Goal: Transaction & Acquisition: Subscribe to service/newsletter

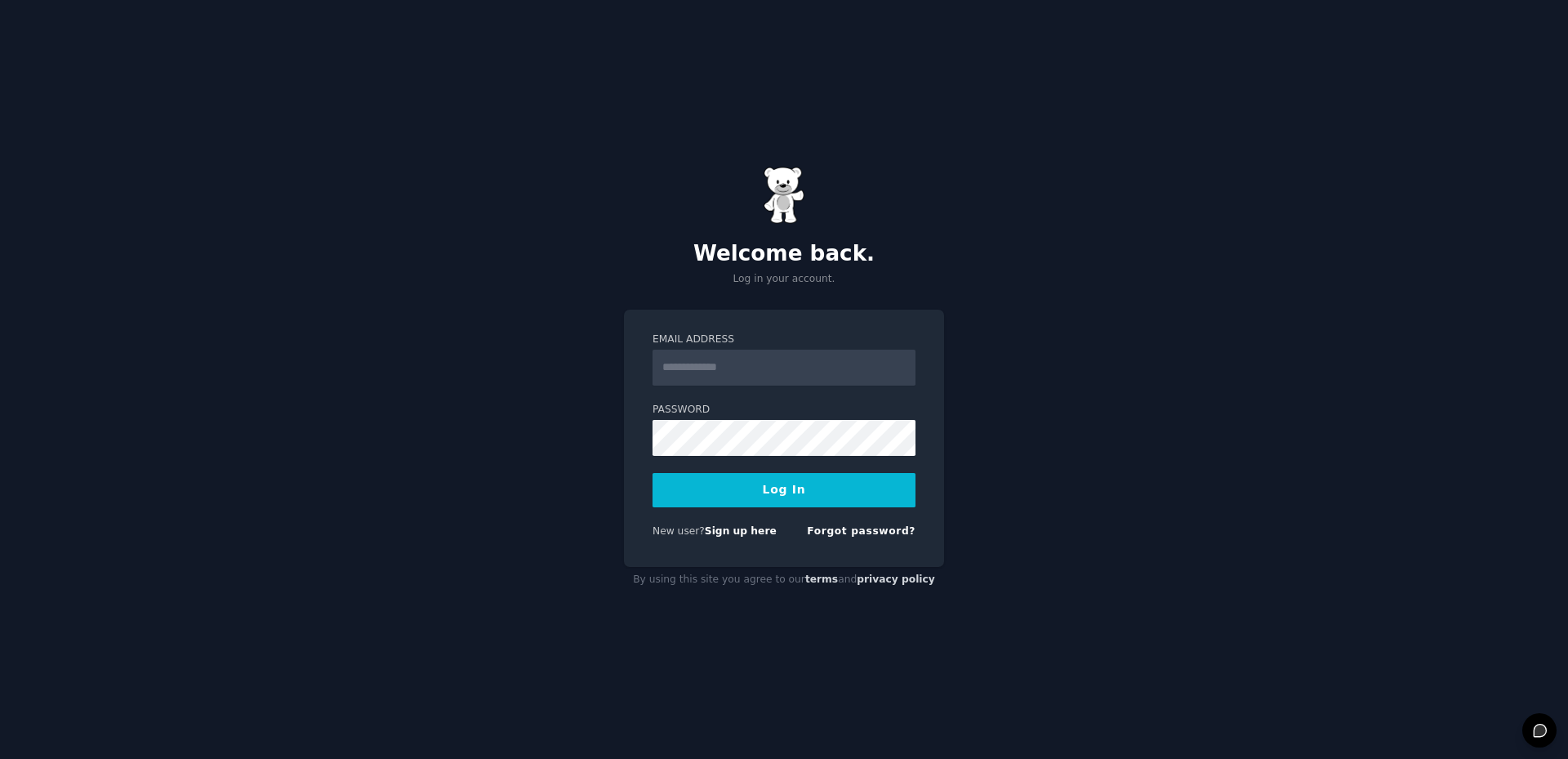
click at [715, 364] on input "Email Address" at bounding box center [784, 367] width 263 height 36
drag, startPoint x: 576, startPoint y: 442, endPoint x: 597, endPoint y: 453, distance: 23.7
click at [576, 442] on div "Welcome back. Log in your account. Email Address Password Log In New user? Sign…" at bounding box center [784, 379] width 1568 height 759
click at [747, 530] on link "Sign up here" at bounding box center [741, 531] width 72 height 12
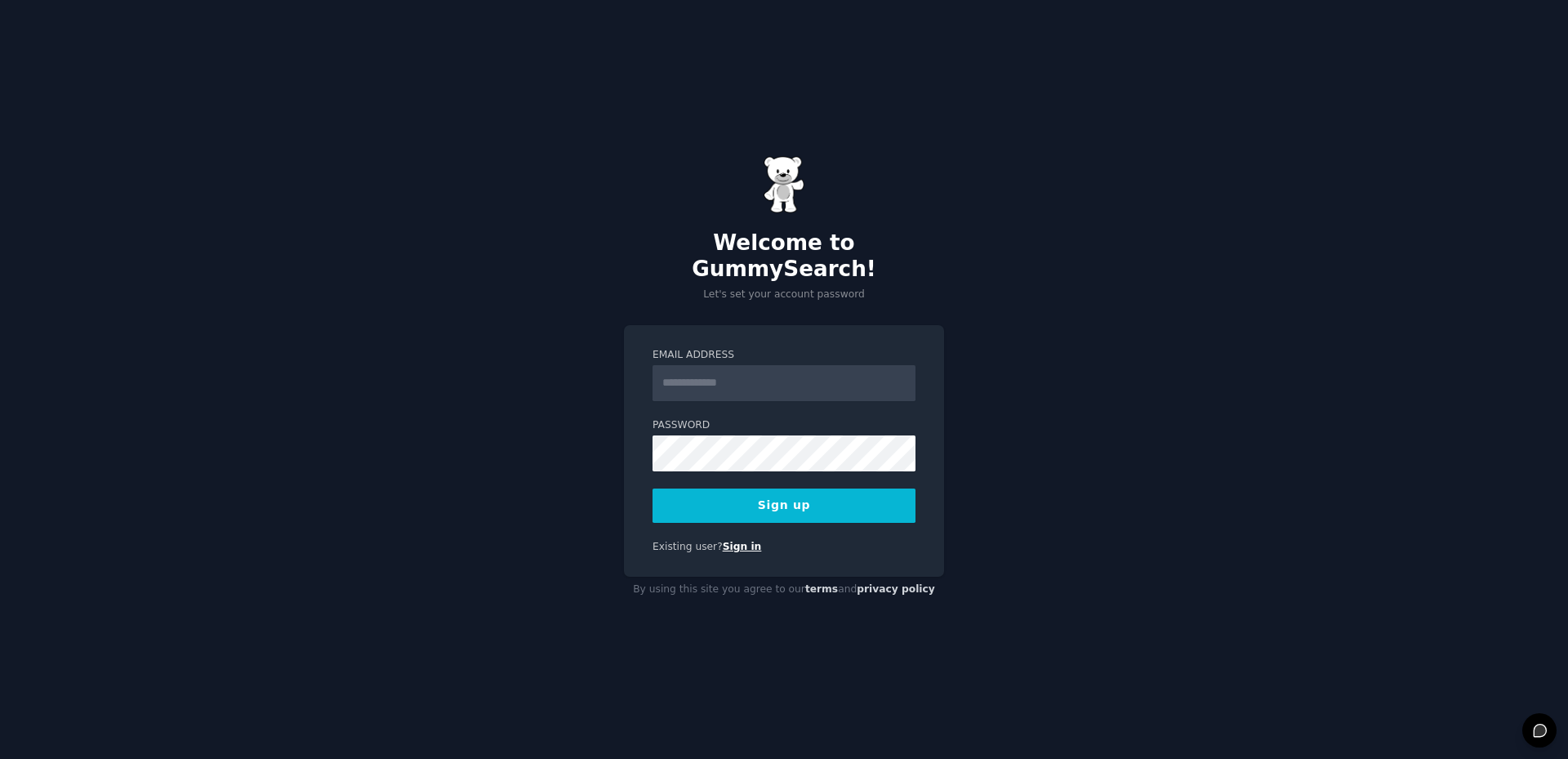
click at [723, 541] on link "Sign in" at bounding box center [742, 547] width 39 height 12
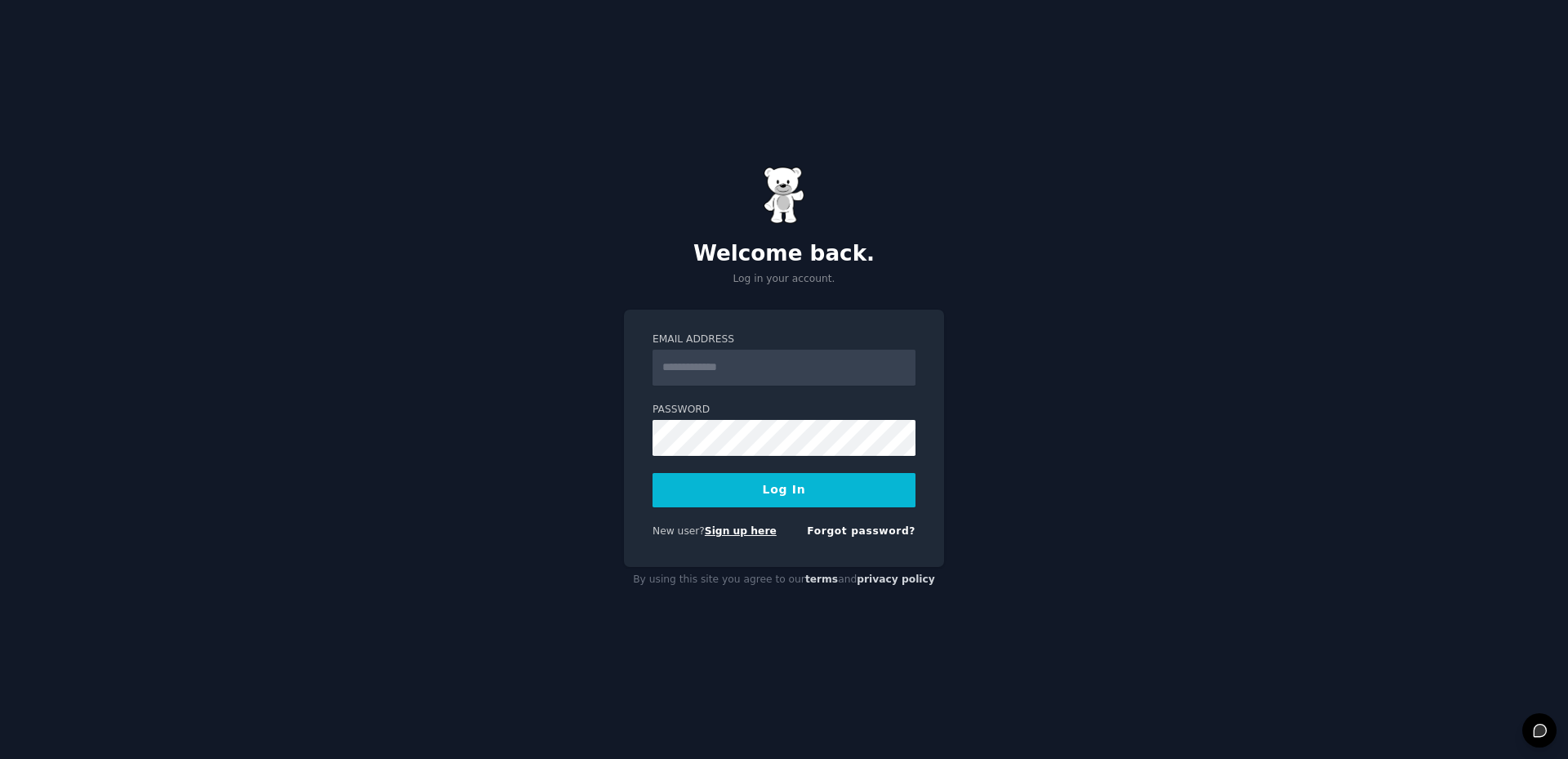
click at [727, 527] on link "Sign up here" at bounding box center [741, 531] width 72 height 12
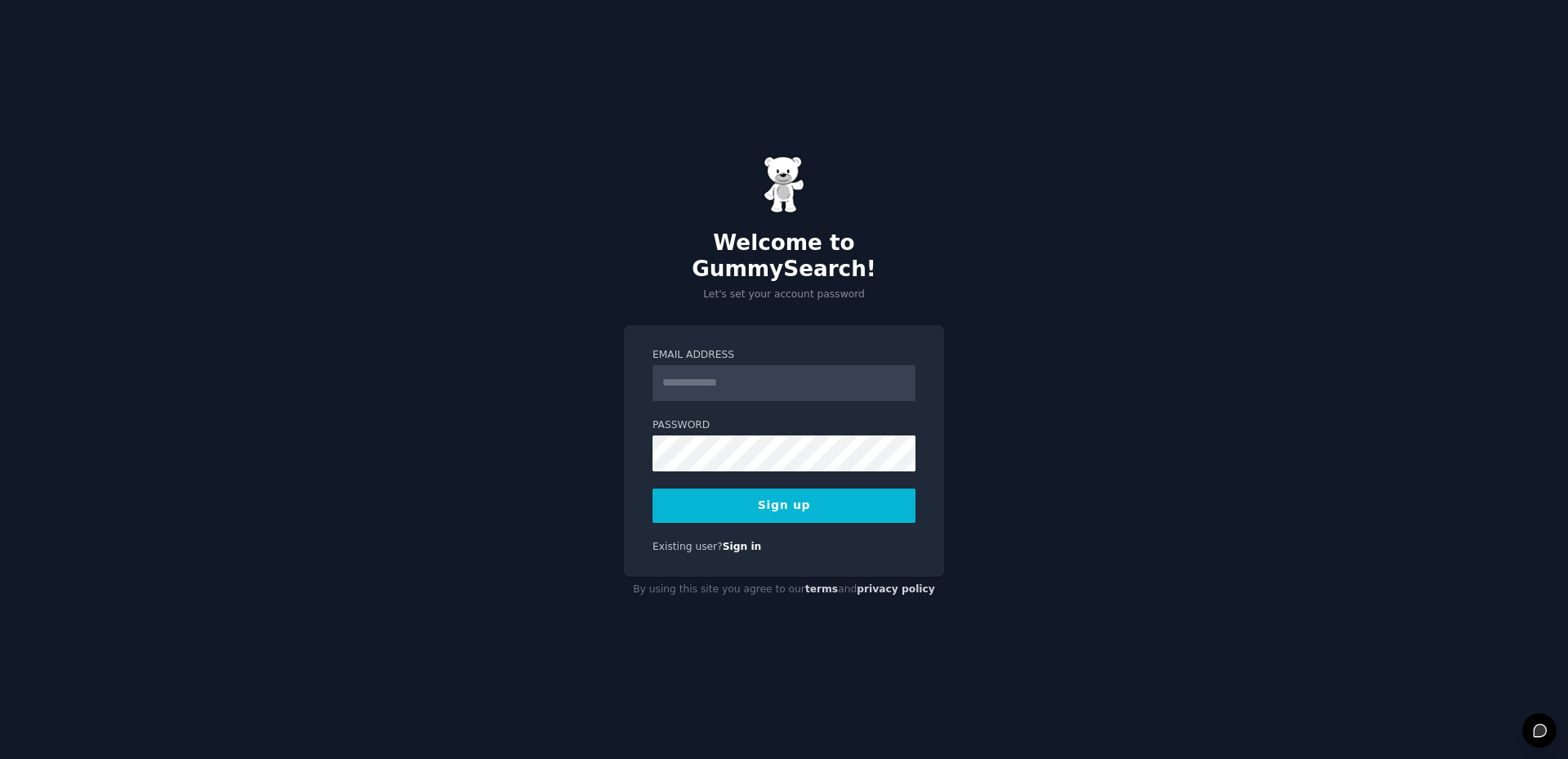
click at [729, 370] on input "Email Address" at bounding box center [784, 382] width 263 height 36
type input "**********"
click at [742, 493] on button "Sign up" at bounding box center [784, 505] width 263 height 34
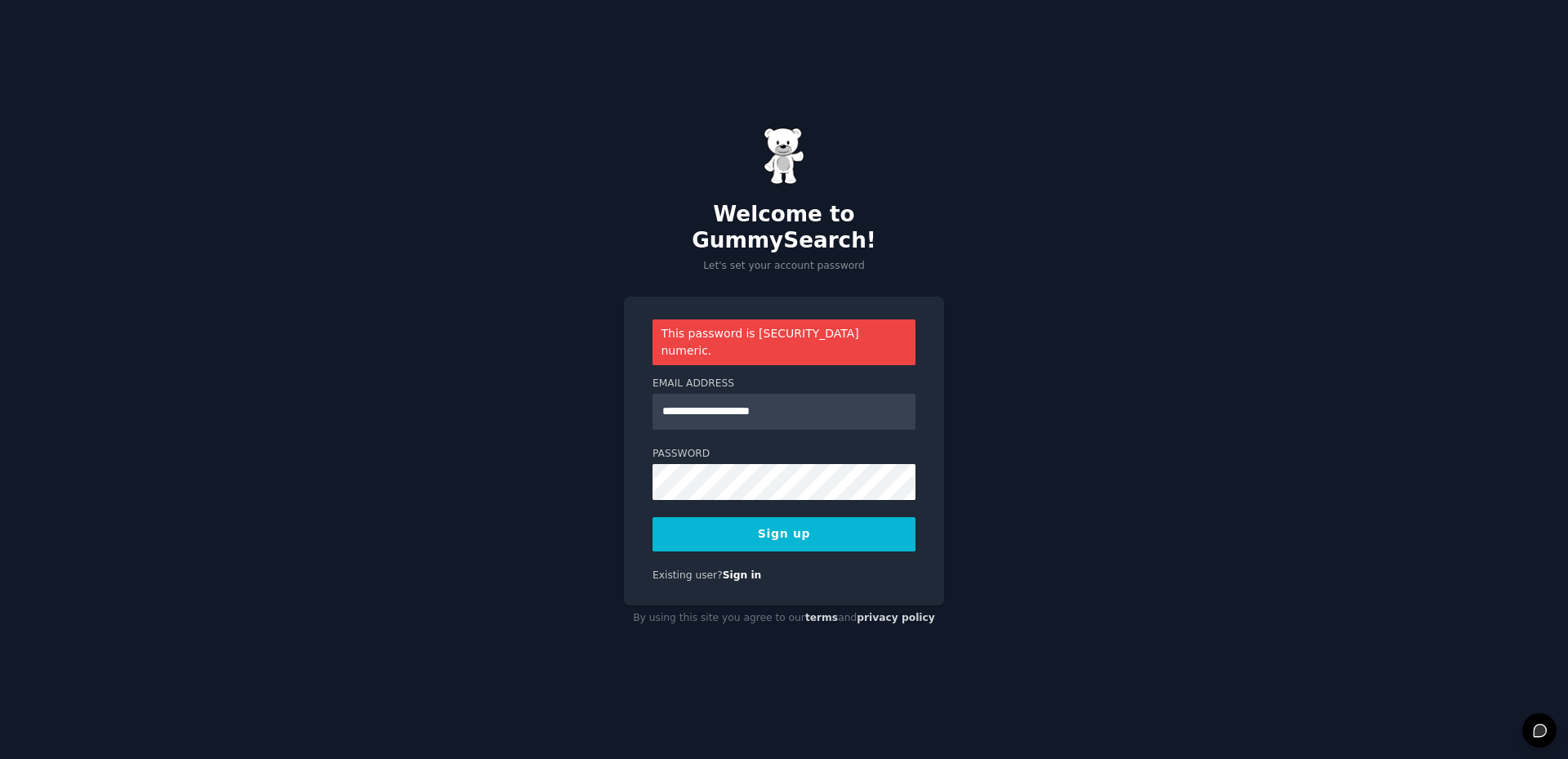
click at [789, 517] on button "Sign up" at bounding box center [784, 534] width 263 height 34
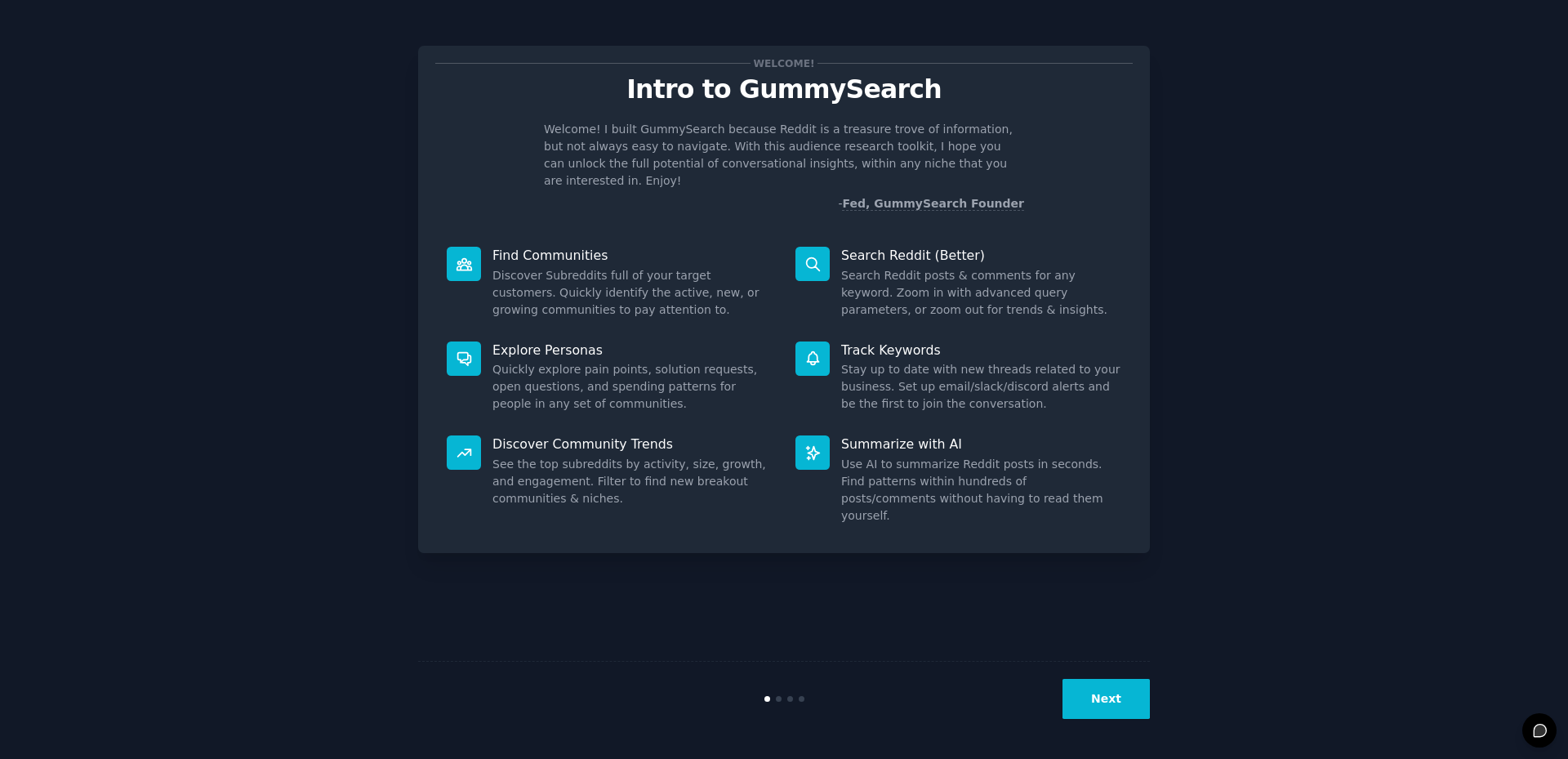
click at [1115, 705] on button "Next" at bounding box center [1106, 699] width 87 height 40
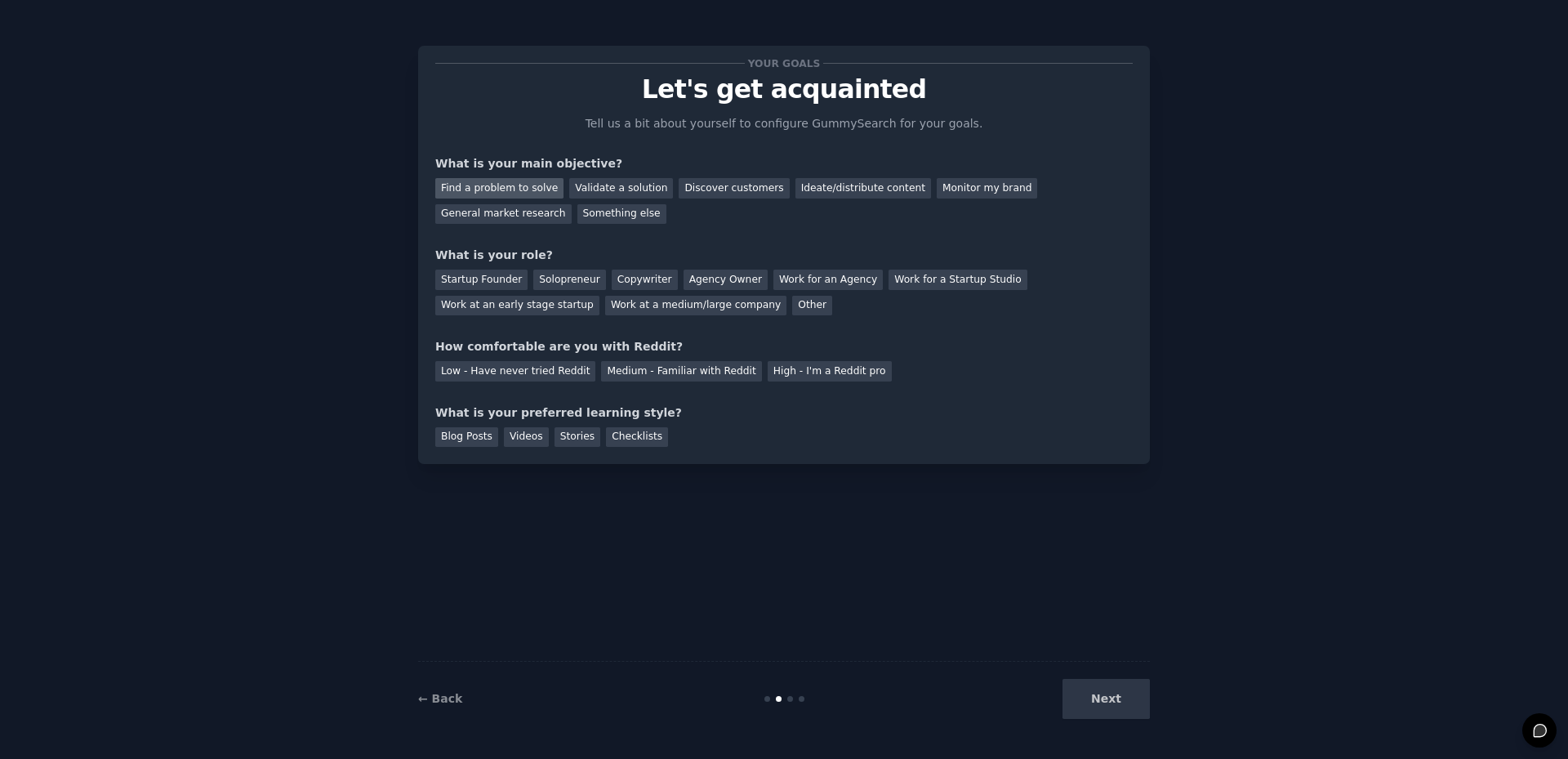
click at [526, 183] on div "Find a problem to solve" at bounding box center [500, 188] width 128 height 21
click at [492, 278] on div "Startup Founder" at bounding box center [482, 280] width 92 height 21
click at [555, 274] on div "Solopreneur" at bounding box center [569, 280] width 72 height 21
click at [685, 377] on div "Medium - Familiar with Reddit" at bounding box center [682, 371] width 160 height 21
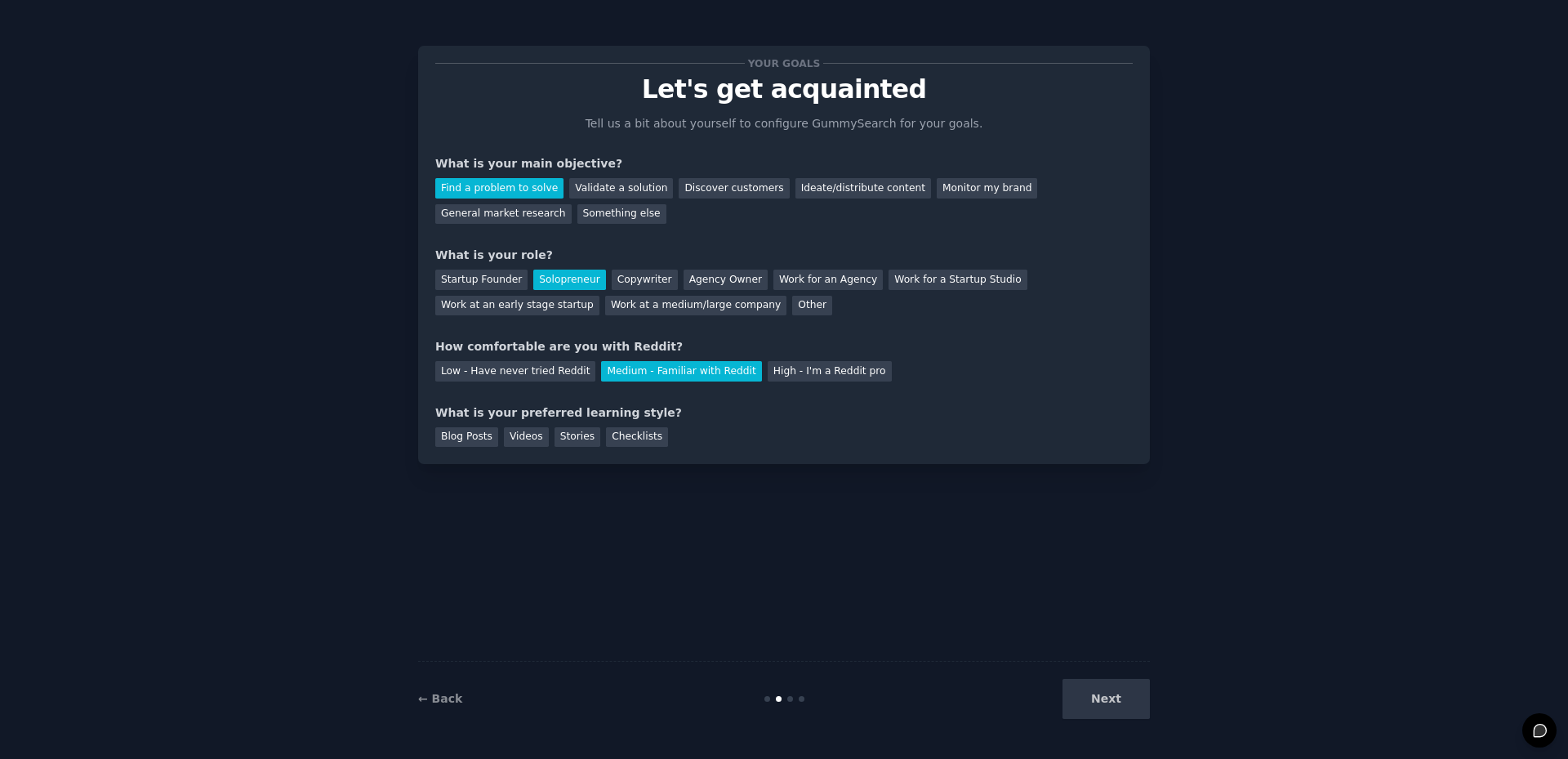
click at [1110, 709] on div "Next" at bounding box center [1027, 699] width 244 height 40
click at [1099, 695] on div "Next" at bounding box center [1027, 699] width 244 height 40
click at [460, 434] on div "Blog Posts" at bounding box center [467, 437] width 62 height 21
click at [1118, 703] on button "Next" at bounding box center [1106, 699] width 87 height 40
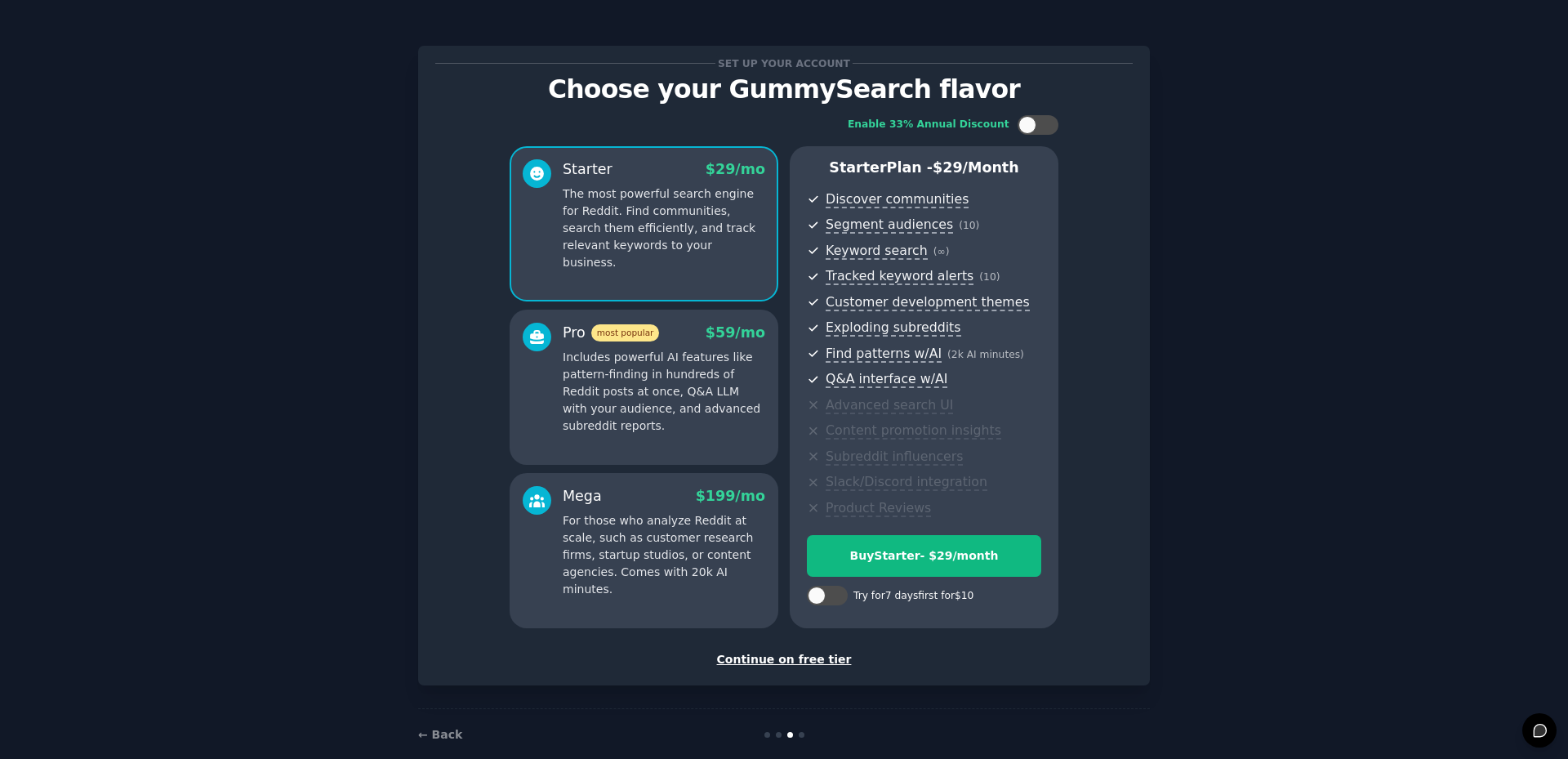
scroll to position [24, 0]
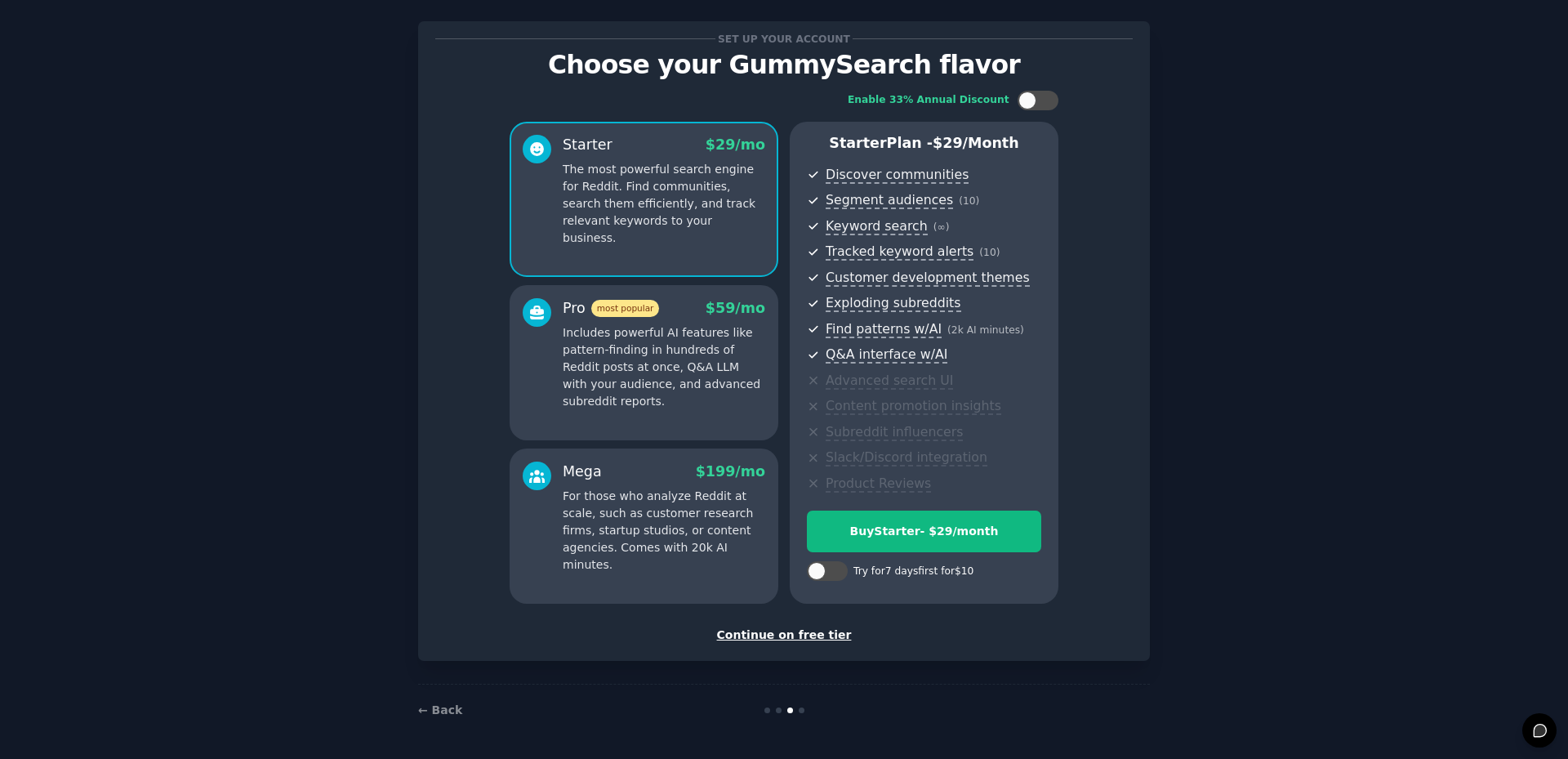
click at [802, 640] on div "Continue on free tier" at bounding box center [784, 635] width 697 height 17
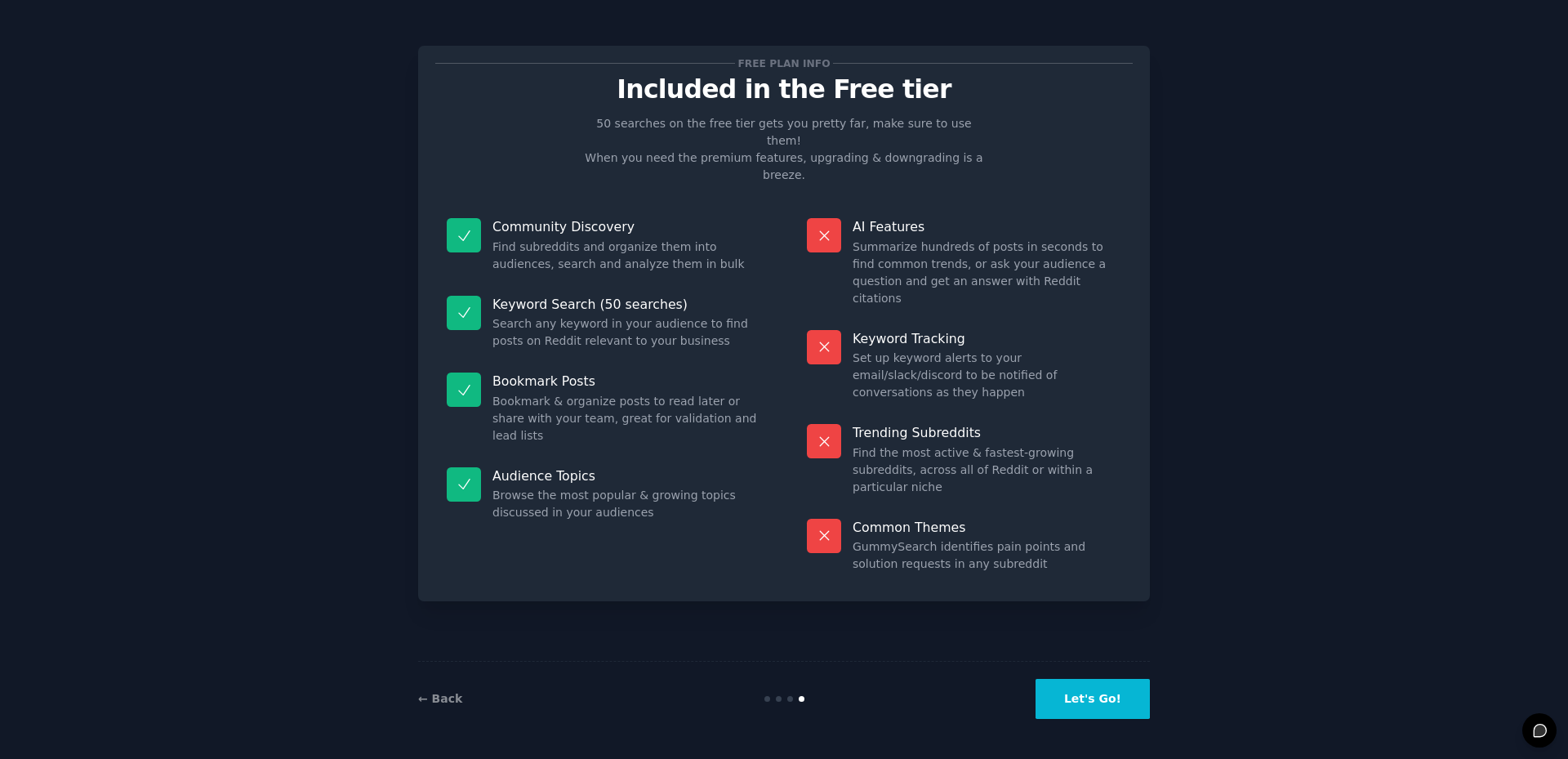
click at [1086, 694] on button "Let's Go!" at bounding box center [1092, 699] width 114 height 40
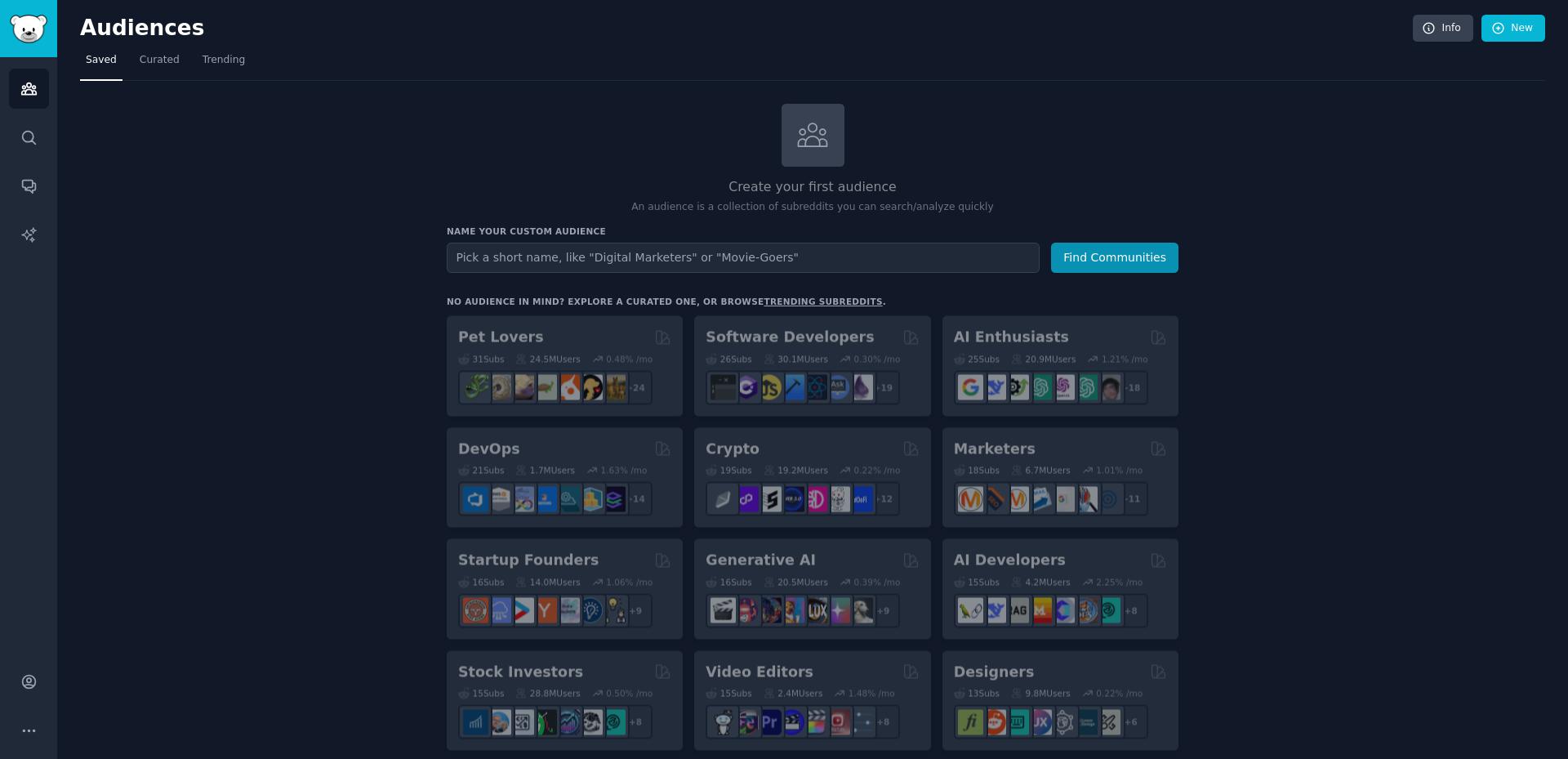
click at [553, 259] on input "text" at bounding box center [743, 257] width 593 height 30
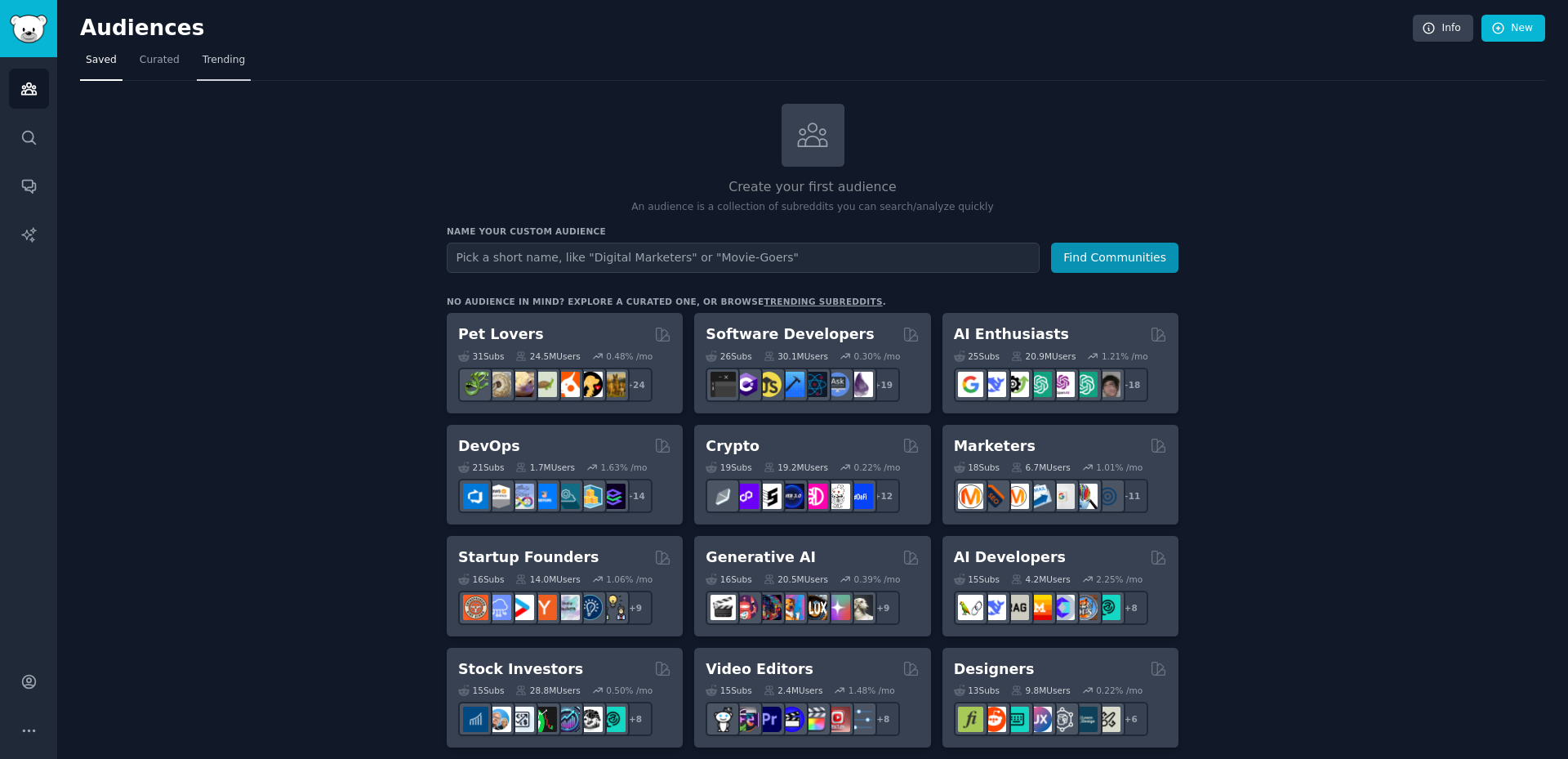
click at [212, 67] on span "Trending" at bounding box center [223, 61] width 42 height 15
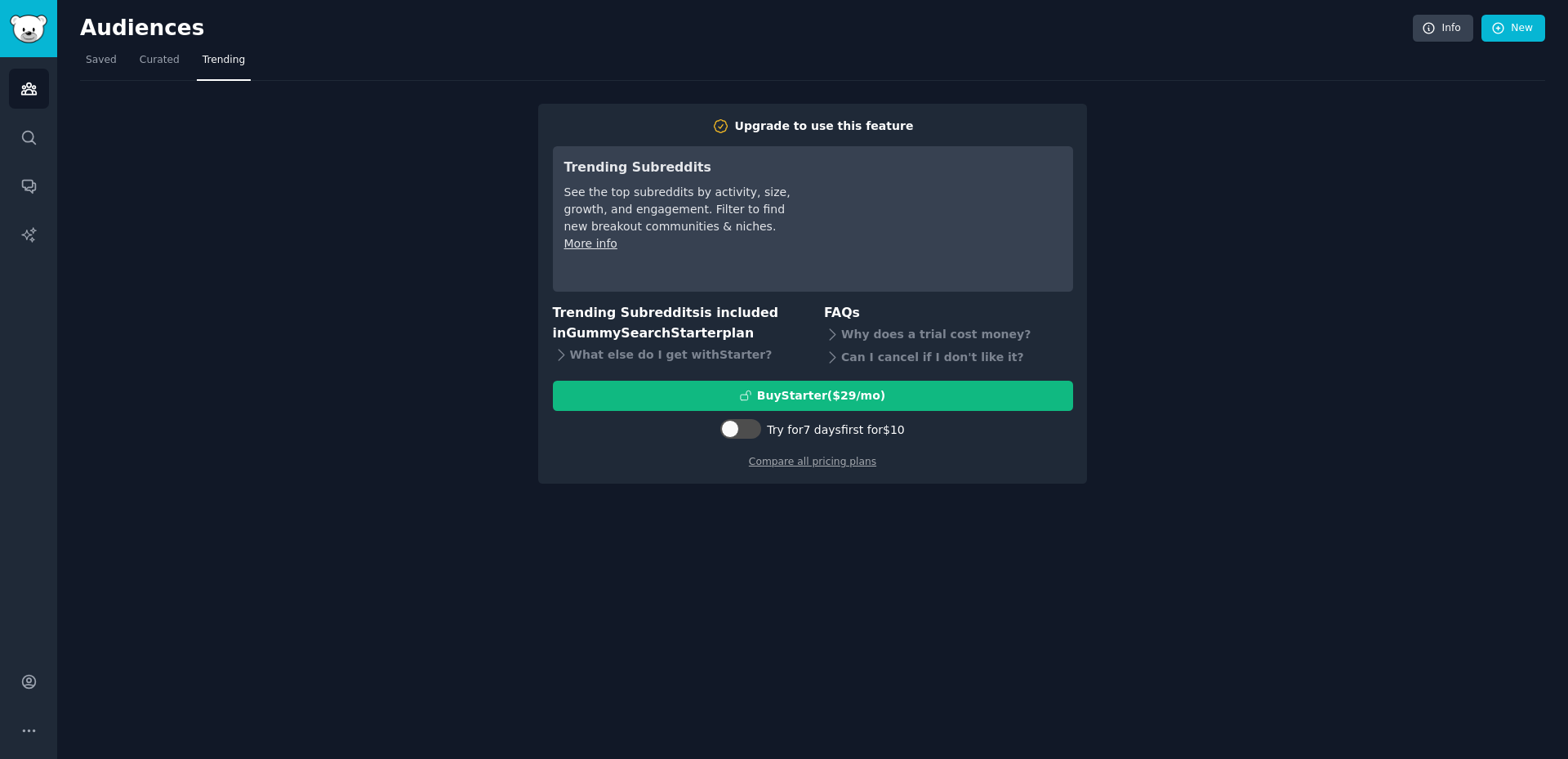
drag, startPoint x: 279, startPoint y: 218, endPoint x: 202, endPoint y: 125, distance: 120.7
click at [272, 210] on div "Upgrade to use this feature Trending Subreddits See the top subreddits by activ…" at bounding box center [812, 282] width 1466 height 403
click at [150, 62] on span "Curated" at bounding box center [160, 61] width 40 height 15
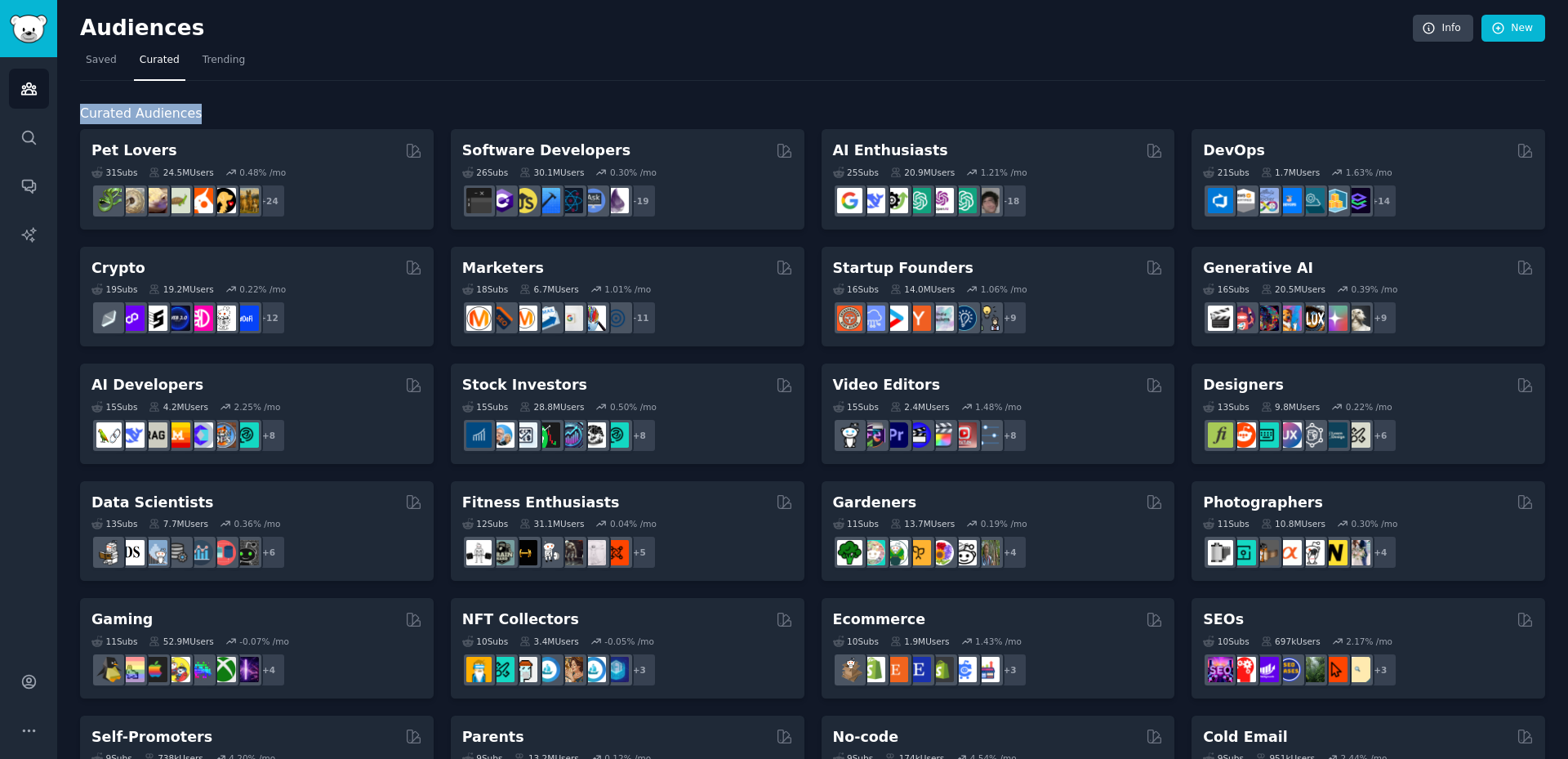
drag, startPoint x: 78, startPoint y: 117, endPoint x: 188, endPoint y: 118, distance: 110.0
click at [188, 118] on div "Audiences Info New Saved Curated Trending Curated Audiences Pet Lovers 31 Sub s…" at bounding box center [813, 653] width 1511 height 1307
copy span "Curated Audiences"
click at [1441, 32] on link "Info" at bounding box center [1443, 28] width 61 height 27
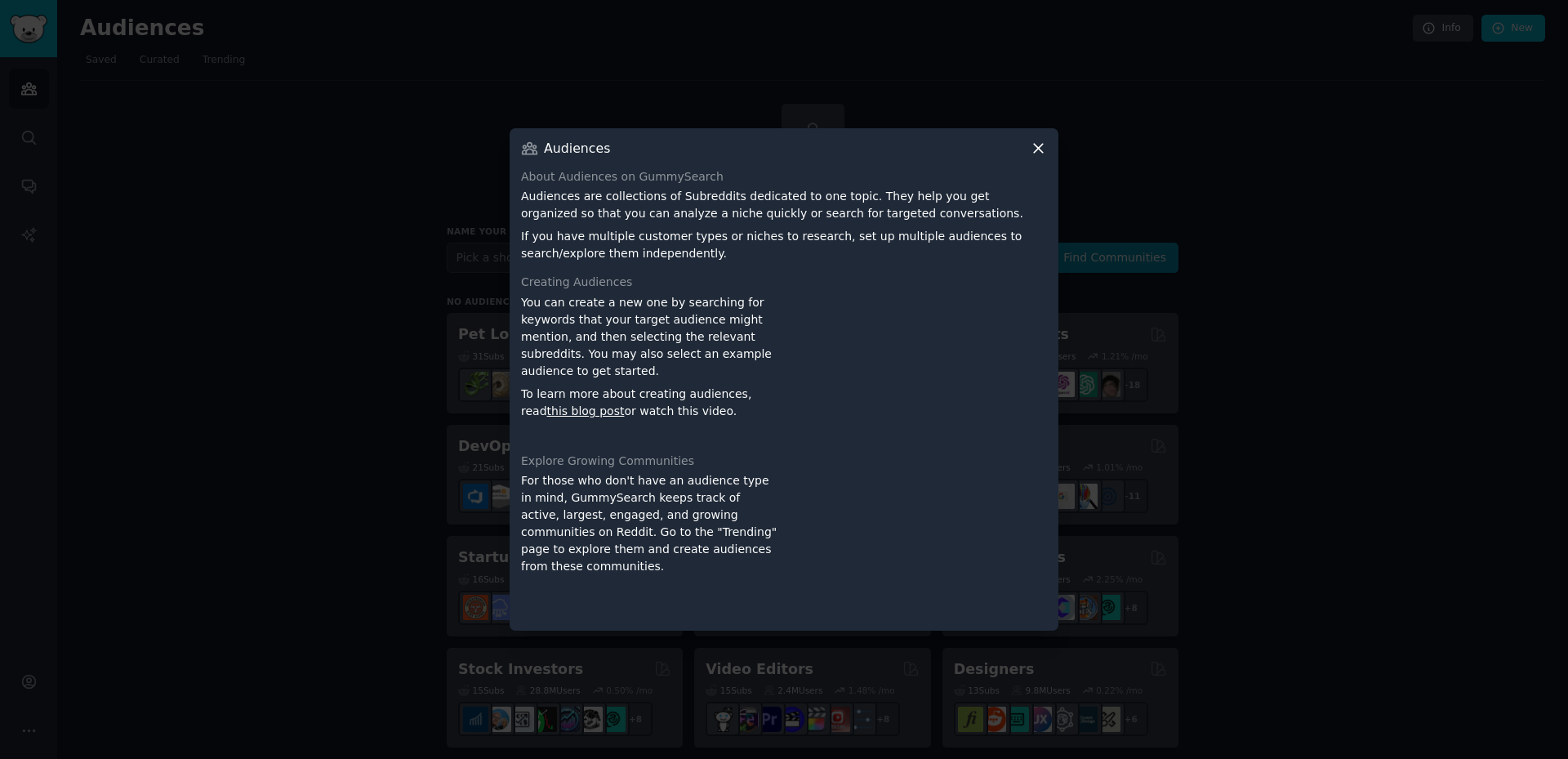
click at [324, 308] on div at bounding box center [784, 379] width 1568 height 759
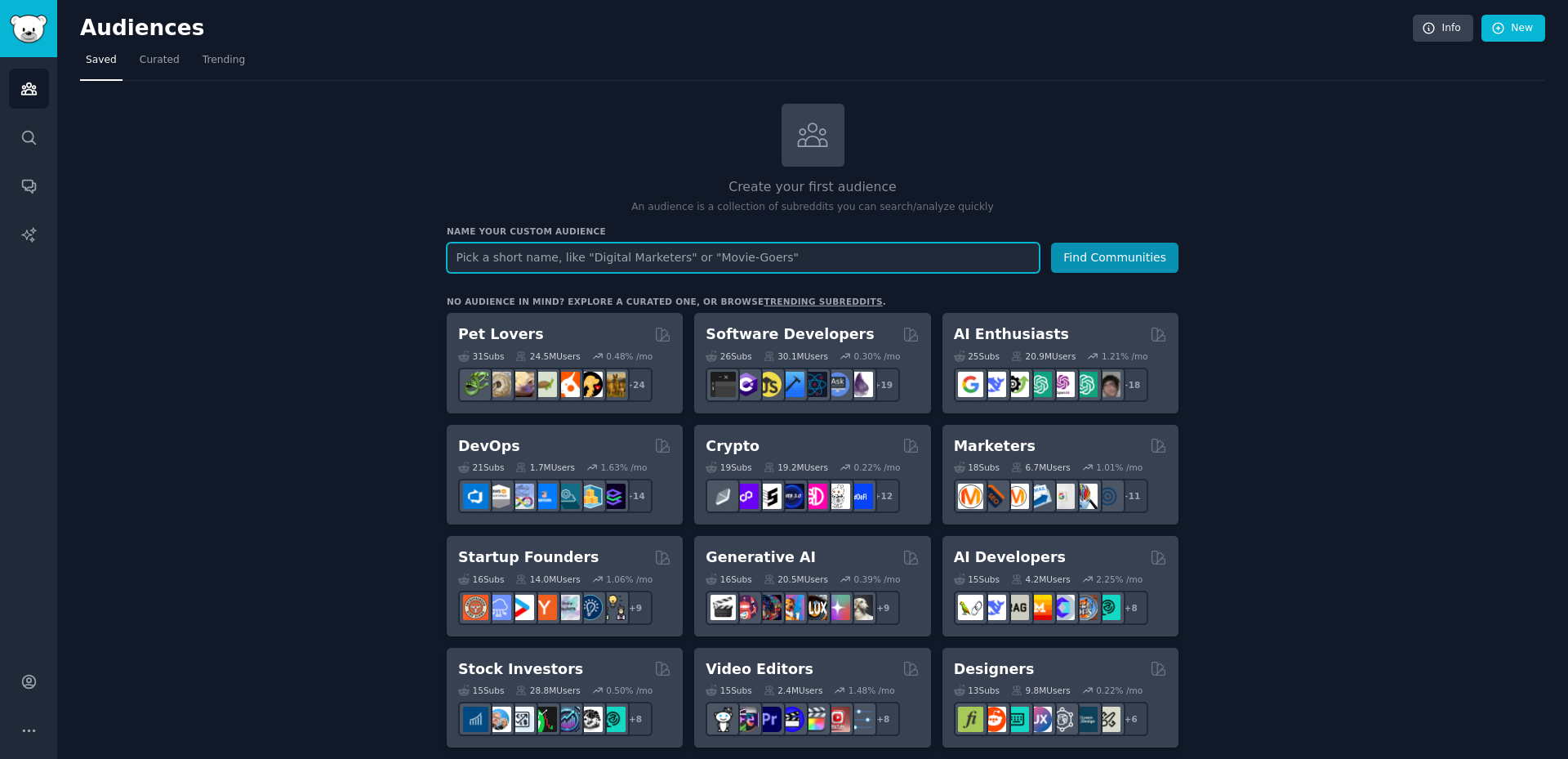
click at [567, 259] on input "text" at bounding box center [743, 257] width 593 height 30
click at [37, 729] on button "More" at bounding box center [29, 731] width 40 height 40
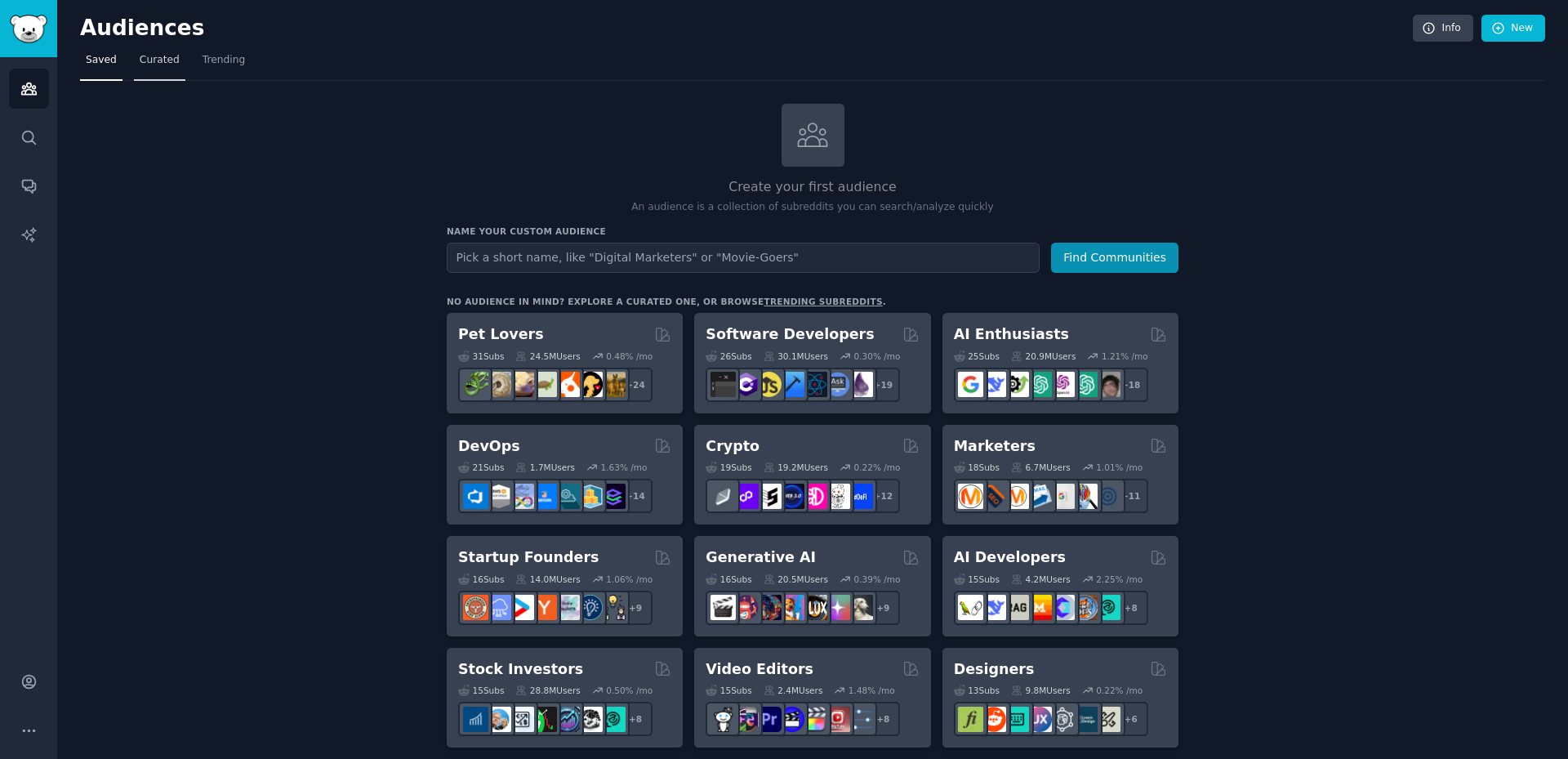
click at [153, 67] on span "Curated" at bounding box center [160, 61] width 40 height 15
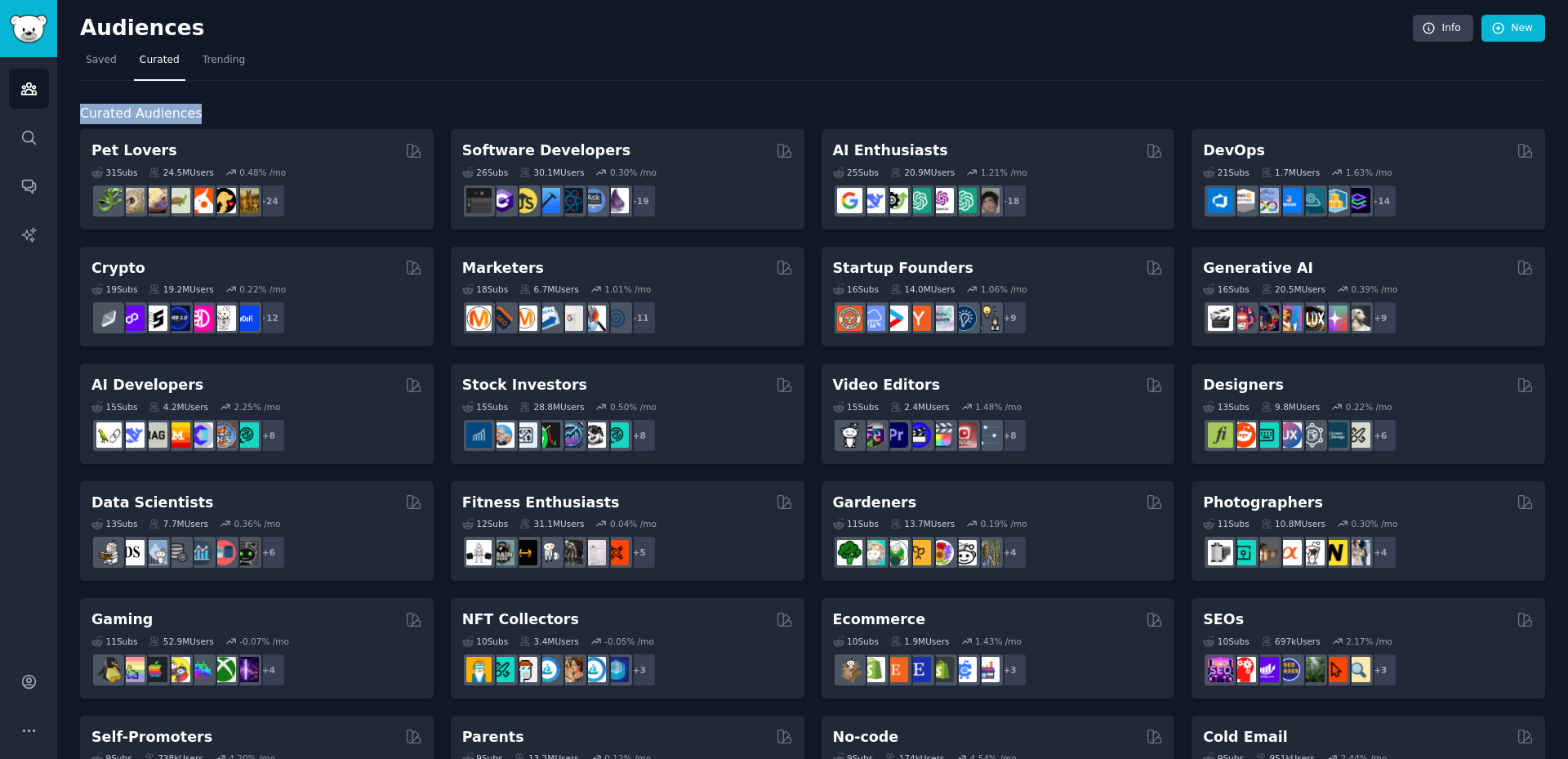
drag, startPoint x: 193, startPoint y: 114, endPoint x: 81, endPoint y: 116, distance: 112.0
click at [81, 116] on h2 "Curated Audiences" at bounding box center [812, 114] width 1466 height 21
copy span "Curated Audiences"
click at [70, 122] on div at bounding box center [70, 122] width 0 height 0
click at [241, 758] on div at bounding box center [163, 759] width 327 height 0
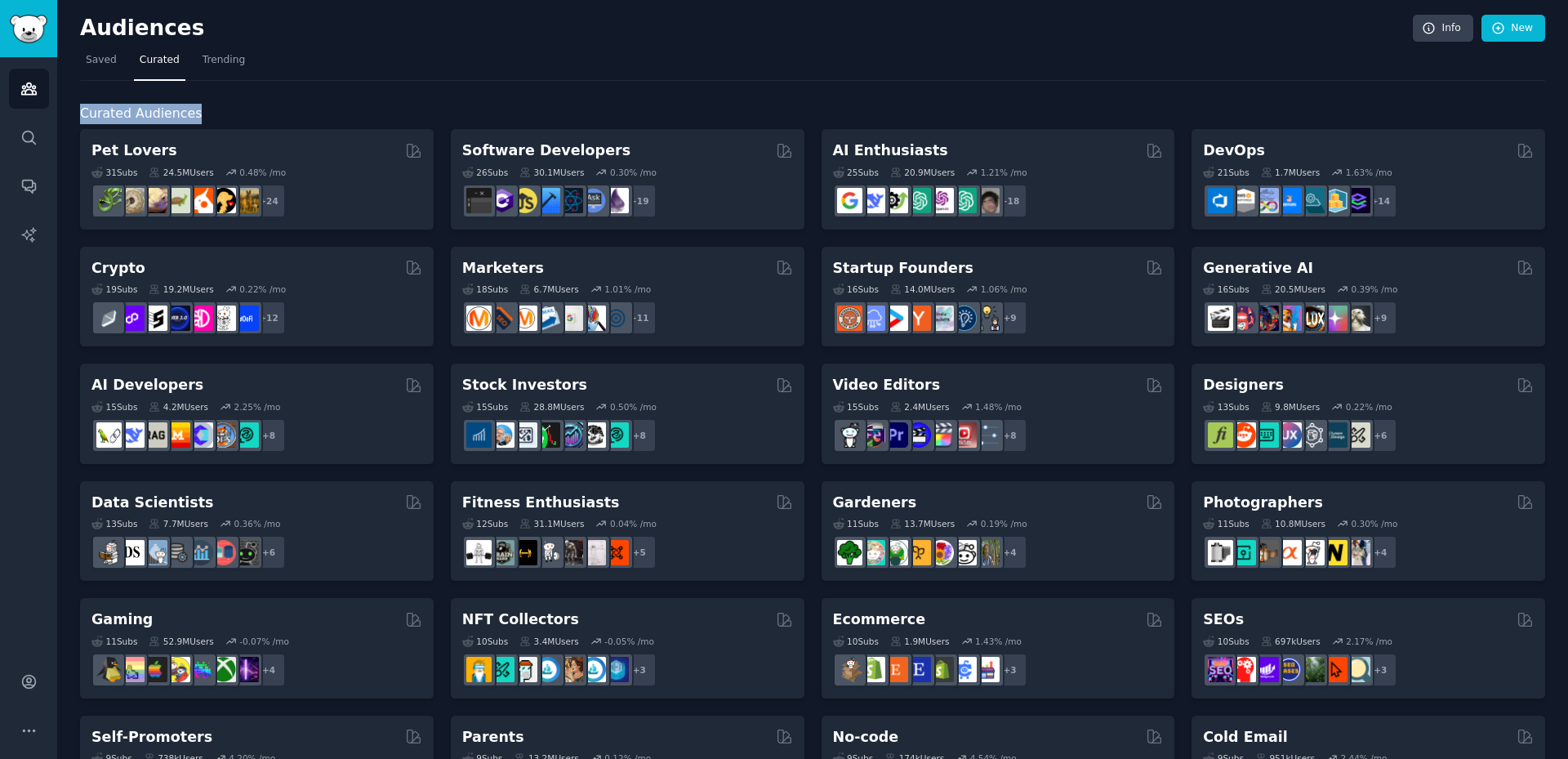
click at [826, 87] on div "Curated Audiences Pet Lovers 31 Sub s 24.5M Users 0.48 % /mo + 24 Software Deve…" at bounding box center [812, 682] width 1466 height 1204
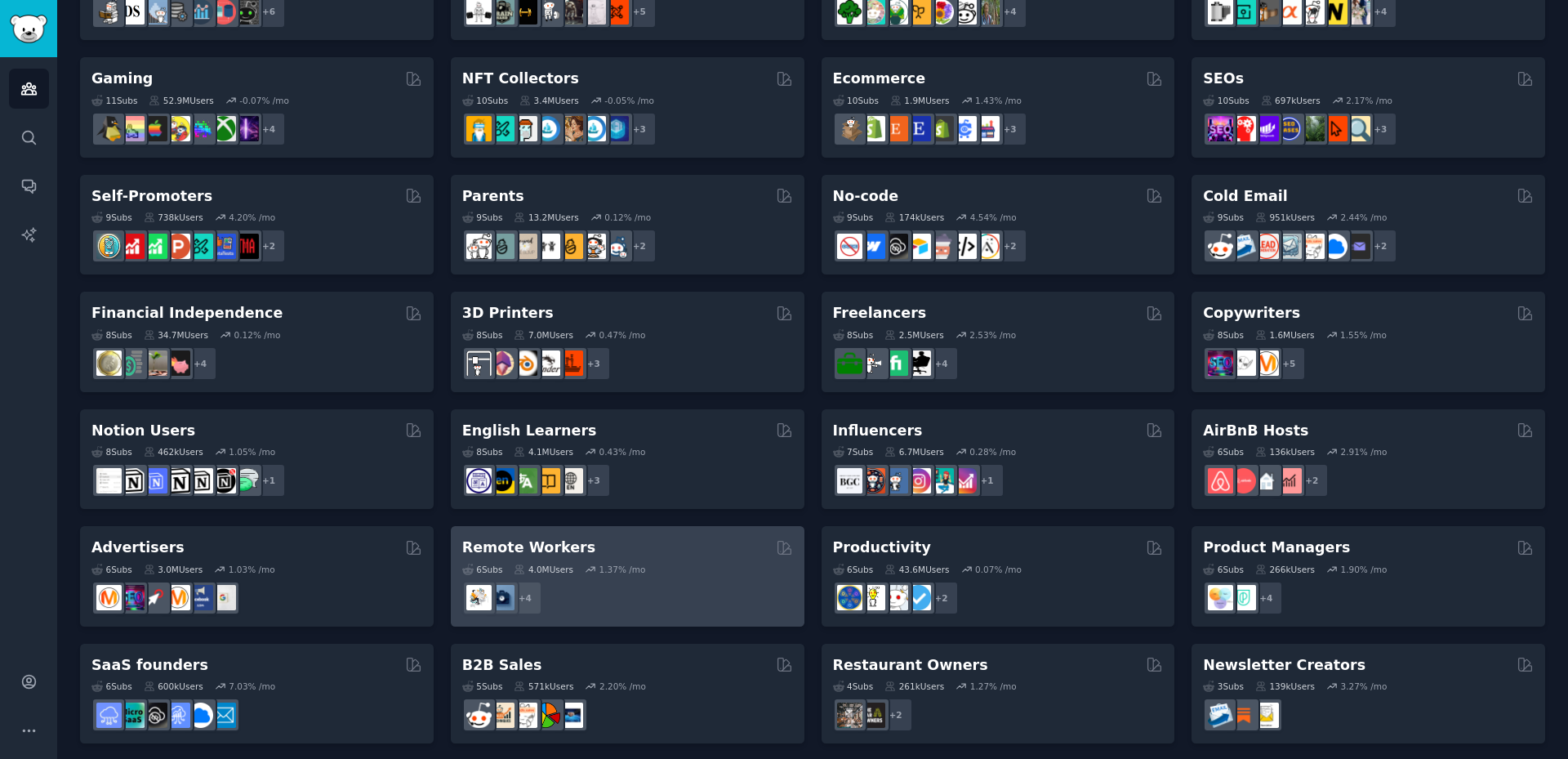
scroll to position [548, 0]
